Goal: Task Accomplishment & Management: Manage account settings

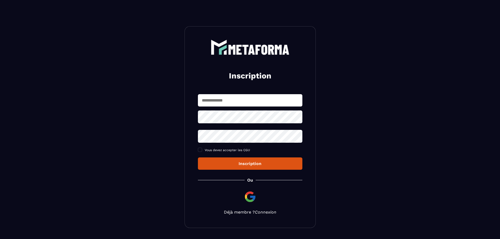
click at [260, 214] on link "Connexion" at bounding box center [266, 212] width 22 height 5
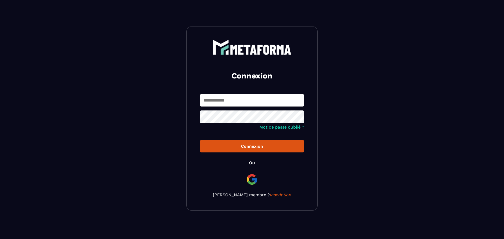
type input "**********"
click at [234, 153] on div "**********" at bounding box center [252, 118] width 131 height 185
click at [230, 148] on div "Connexion" at bounding box center [252, 146] width 96 height 5
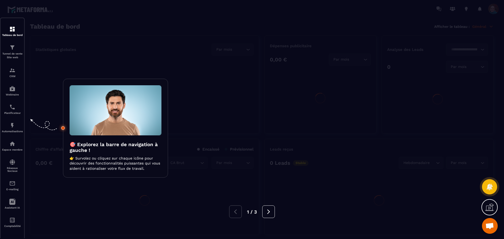
click at [298, 117] on div at bounding box center [252, 119] width 504 height 239
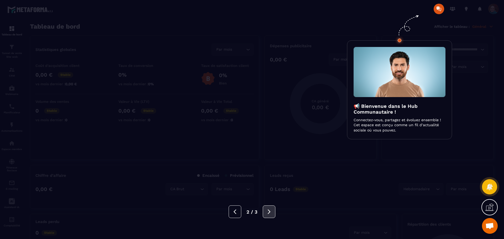
click at [271, 212] on icon at bounding box center [269, 212] width 6 height 6
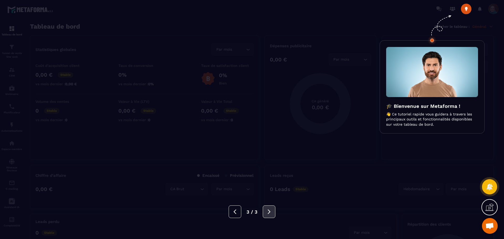
click at [271, 212] on icon at bounding box center [269, 212] width 6 height 6
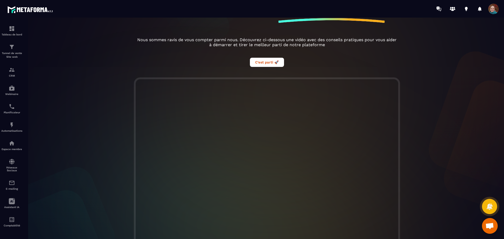
scroll to position [99, 0]
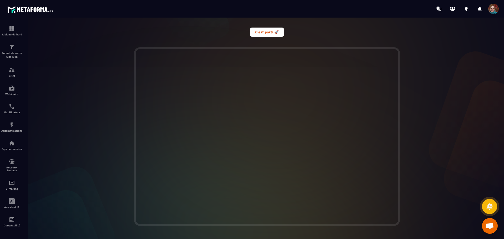
click at [495, 10] on span at bounding box center [494, 9] width 11 height 11
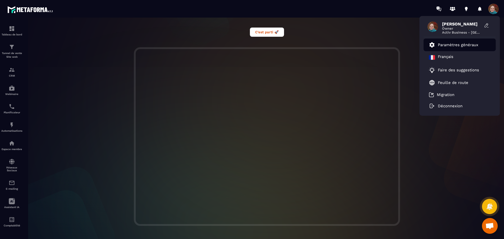
click at [470, 43] on p "Paramètres généraux" at bounding box center [458, 45] width 40 height 5
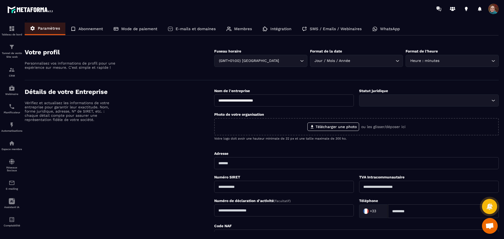
click at [147, 30] on p "Mode de paiement" at bounding box center [139, 29] width 36 height 5
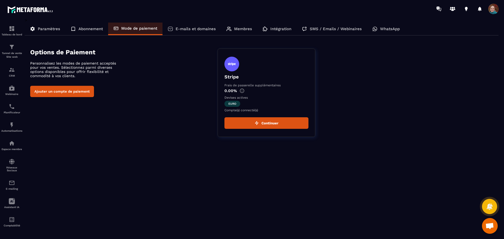
click at [99, 30] on p "Abonnement" at bounding box center [91, 29] width 24 height 5
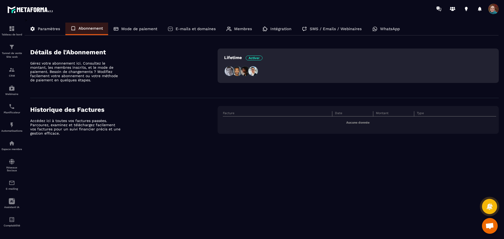
click at [284, 29] on p "Intégration" at bounding box center [281, 29] width 21 height 5
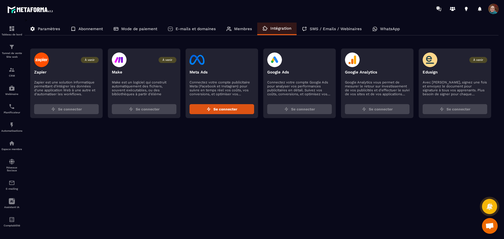
click at [341, 30] on p "SMS / Emails / Webinaires" at bounding box center [336, 29] width 52 height 5
